Goal: Find specific page/section: Find specific page/section

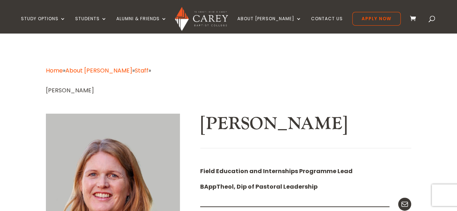
scroll to position [81, 0]
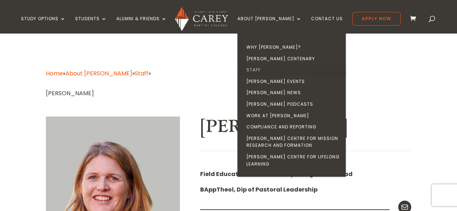
click at [266, 68] on link "Staff" at bounding box center [293, 70] width 108 height 12
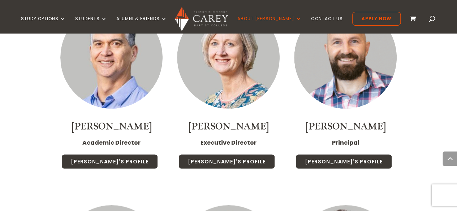
drag, startPoint x: 460, startPoint y: 10, endPoint x: 462, endPoint y: 38, distance: 27.9
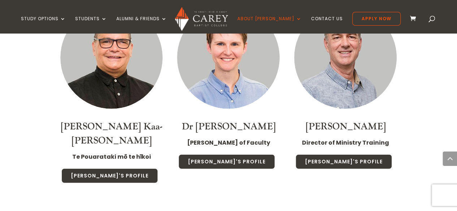
scroll to position [809, 0]
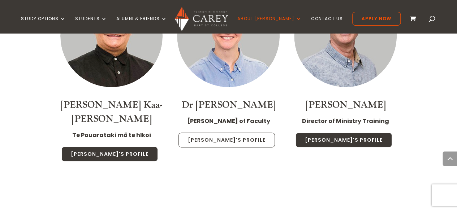
click at [224, 136] on link "Christa's Profile" at bounding box center [226, 140] width 96 height 15
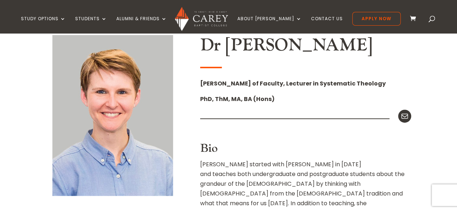
scroll to position [173, 0]
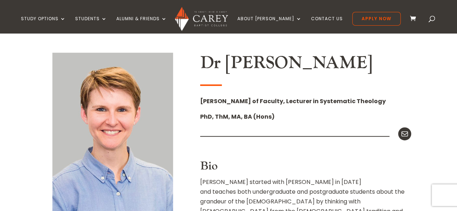
drag, startPoint x: 400, startPoint y: 134, endPoint x: 303, endPoint y: 170, distance: 103.3
click at [303, 170] on h3 "Bio" at bounding box center [305, 168] width 211 height 17
